Goal: Task Accomplishment & Management: Manage account settings

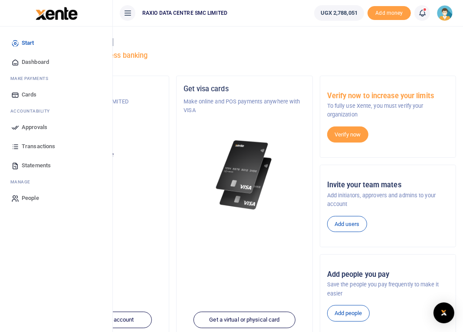
click at [23, 124] on span "Approvals" at bounding box center [35, 127] width 26 height 9
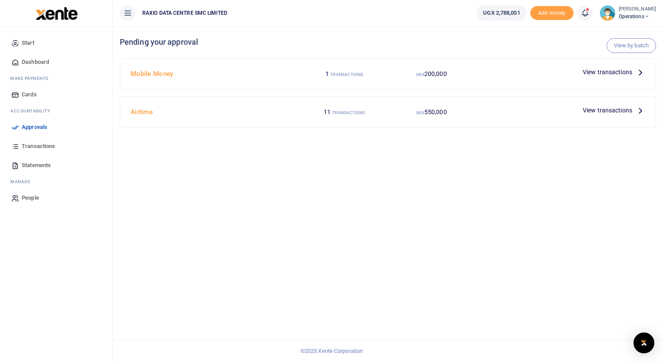
click at [469, 72] on span "View transactions" at bounding box center [608, 72] width 50 height 10
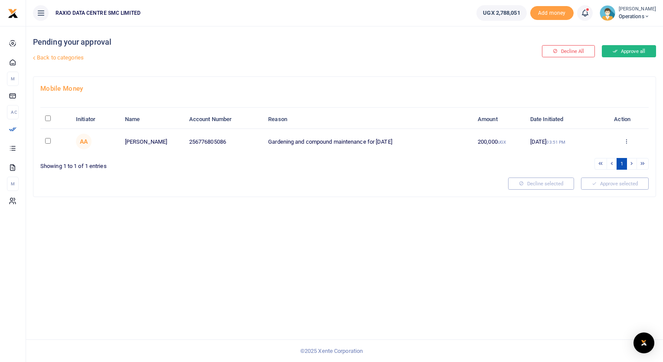
click at [618, 48] on button "Approve all" at bounding box center [629, 51] width 54 height 12
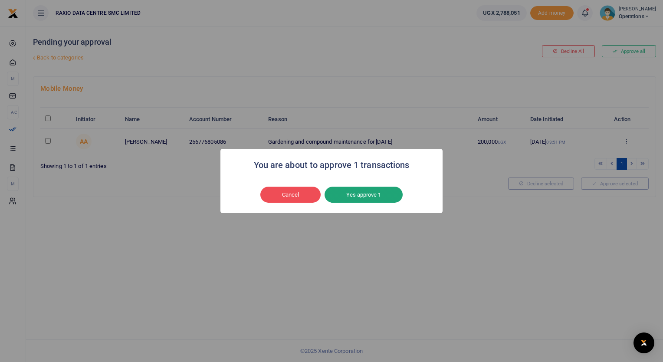
click at [370, 198] on button "Yes approve 1" at bounding box center [364, 195] width 78 height 17
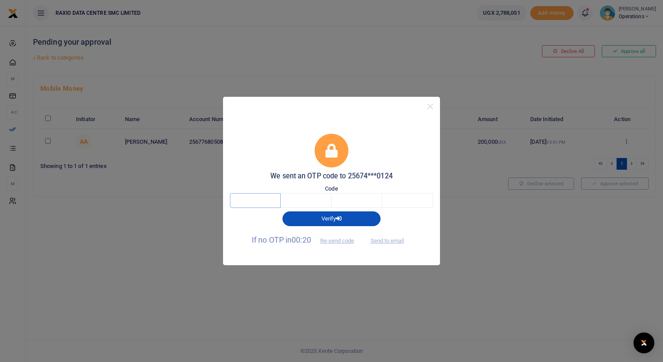
click at [256, 197] on input "text" at bounding box center [255, 200] width 51 height 15
type input "8"
type input "6"
type input "3"
type input "7"
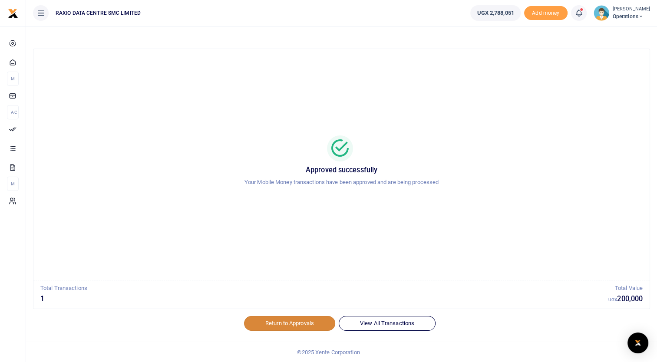
click at [307, 324] on link "Return to Approvals" at bounding box center [289, 323] width 91 height 15
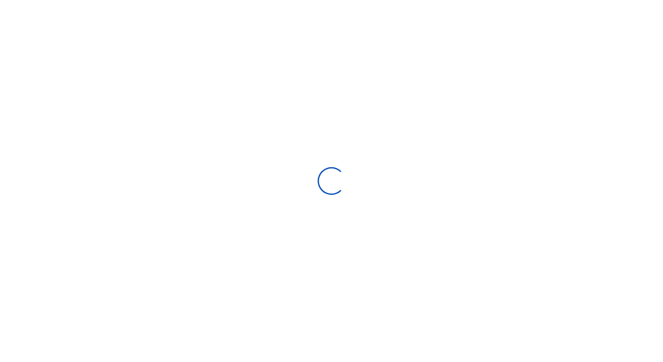
click at [280, 326] on div at bounding box center [331, 181] width 663 height 362
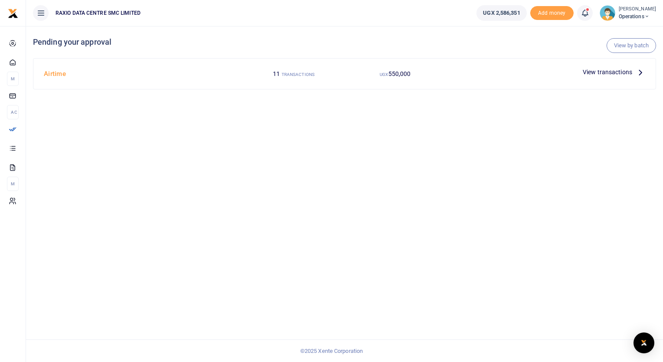
click at [608, 72] on span "View transactions" at bounding box center [608, 72] width 50 height 10
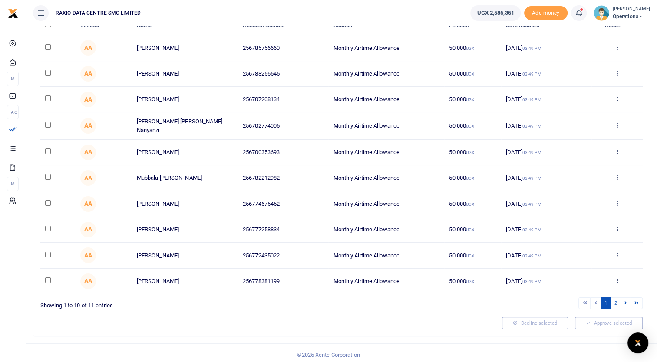
scroll to position [94, 0]
click at [625, 302] on icon at bounding box center [625, 302] width 3 height 5
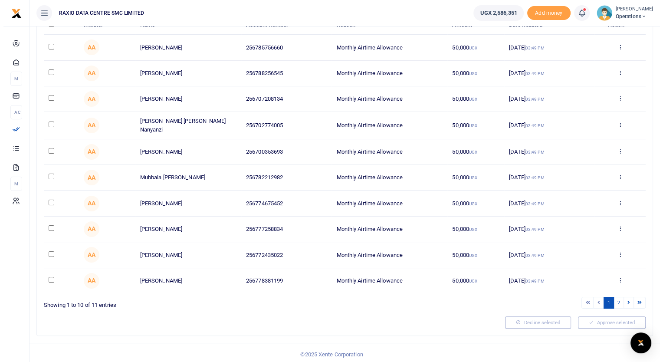
scroll to position [0, 0]
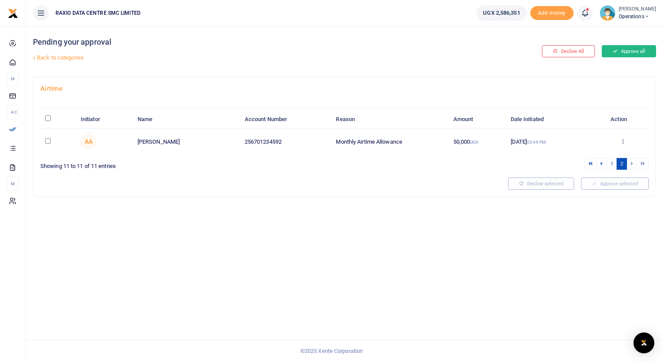
click at [627, 51] on button "Approve all" at bounding box center [629, 51] width 54 height 12
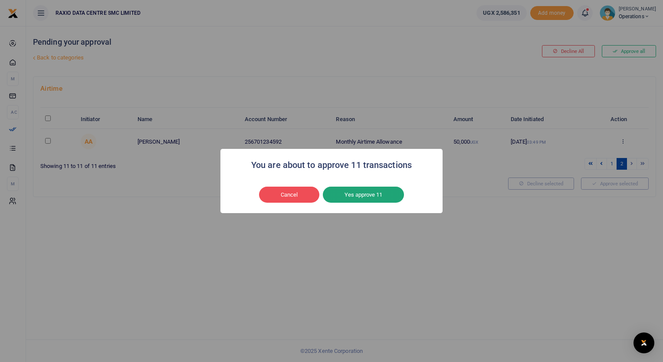
click at [383, 195] on button "Yes approve 11" at bounding box center [363, 195] width 81 height 17
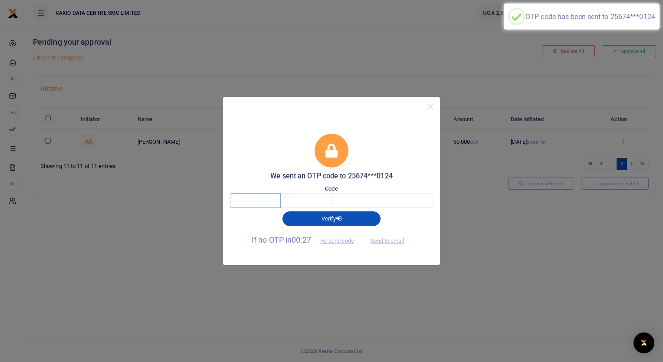
click at [241, 202] on input "text" at bounding box center [255, 200] width 51 height 15
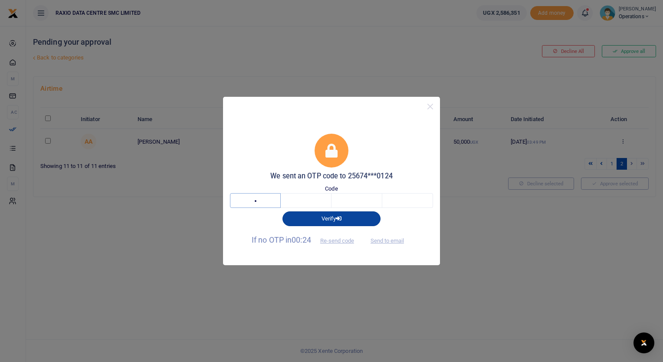
type input "4"
type input "3"
type input "6"
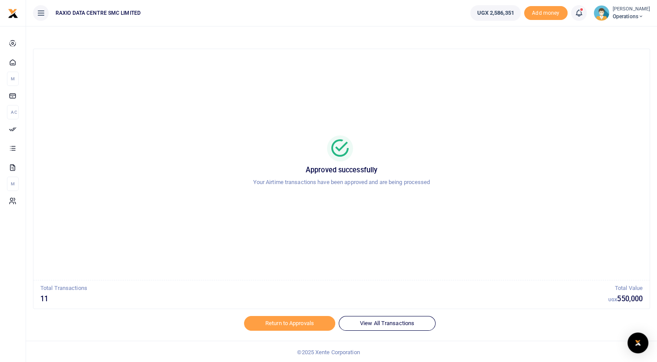
click at [100, 126] on div "Approved successfully Your Airtime transactions have been approved and are bein…" at bounding box center [341, 164] width 595 height 217
click at [265, 319] on link "Return to Approvals" at bounding box center [289, 322] width 91 height 15
